Goal: Task Accomplishment & Management: Use online tool/utility

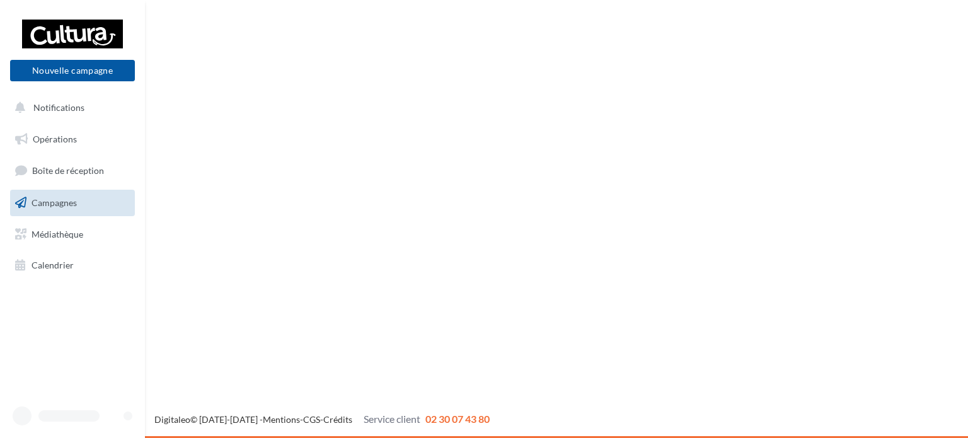
click at [62, 193] on link "Campagnes" at bounding box center [73, 203] width 130 height 26
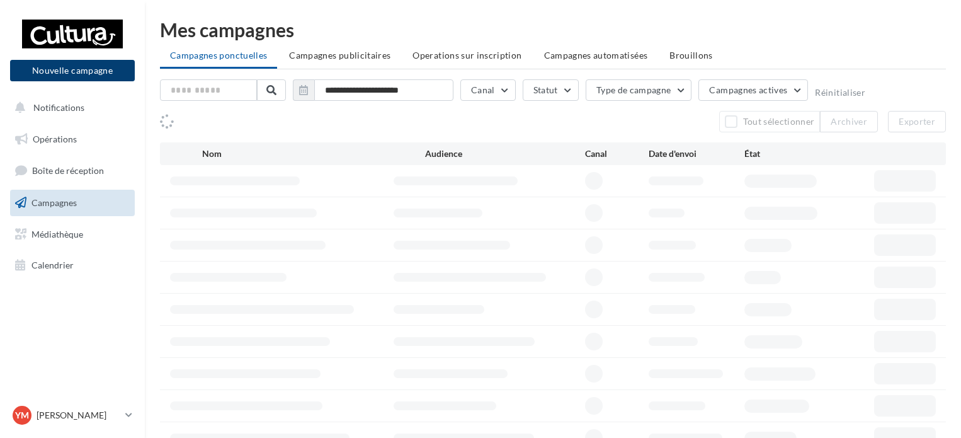
click at [83, 66] on button "Nouvelle campagne" at bounding box center [72, 70] width 125 height 21
